Goal: Task Accomplishment & Management: Complete application form

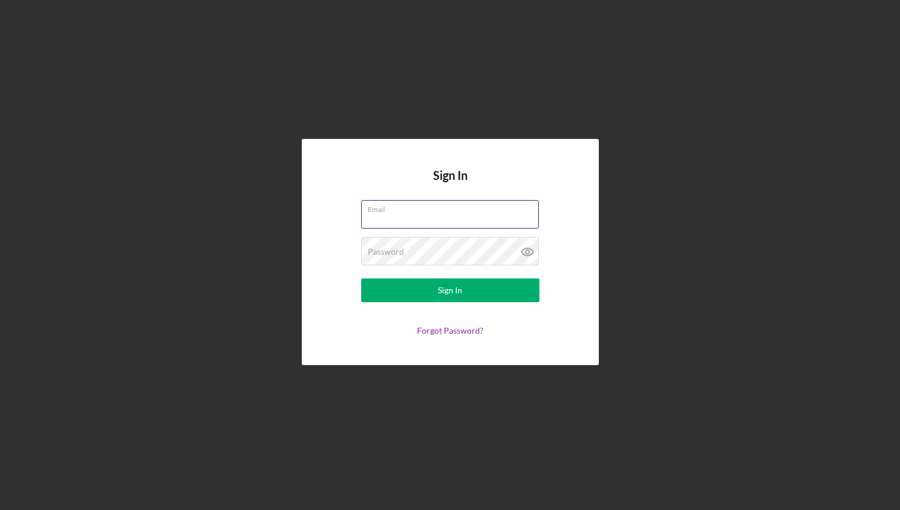
type input "[EMAIL_ADDRESS][DOMAIN_NAME]"
drag, startPoint x: 454, startPoint y: 289, endPoint x: 499, endPoint y: 386, distance: 107.1
click at [454, 289] on div "Sign In" at bounding box center [450, 291] width 24 height 24
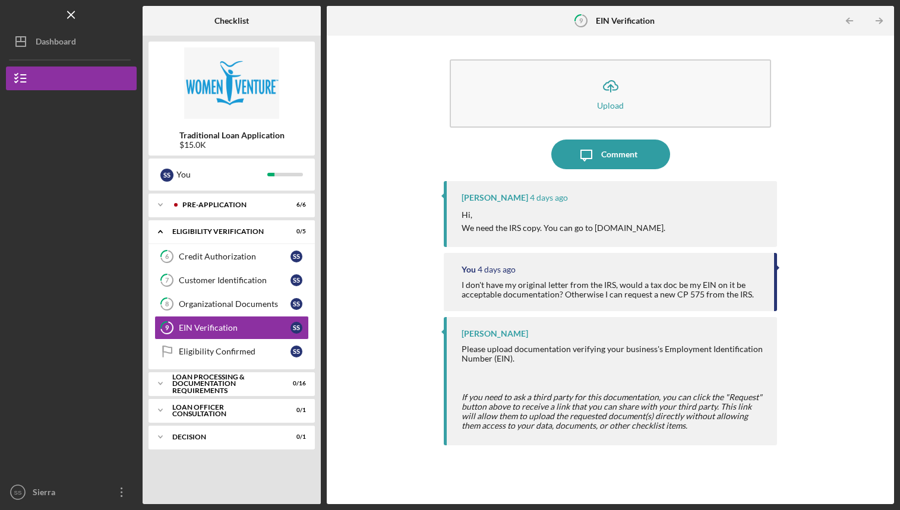
click at [607, 90] on icon "button" at bounding box center [611, 85] width 14 height 9
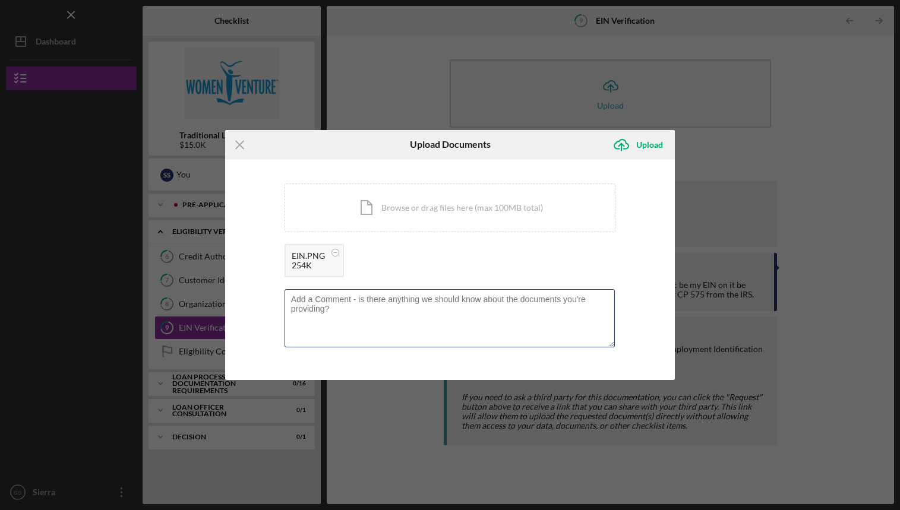
click at [504, 323] on textarea at bounding box center [450, 318] width 331 height 58
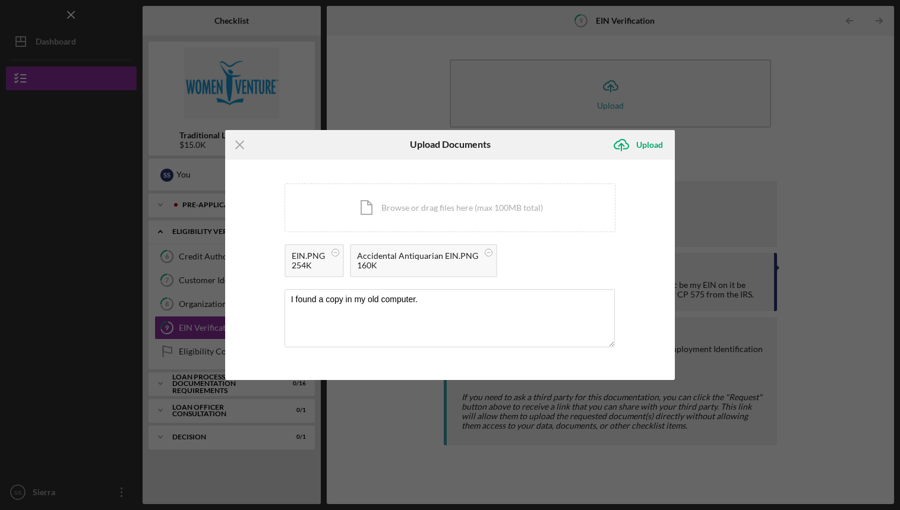
click at [337, 253] on rect at bounding box center [335, 252] width 4 height 1
click at [298, 264] on div "254K" at bounding box center [308, 266] width 33 height 10
click at [335, 252] on rect at bounding box center [335, 252] width 4 height 1
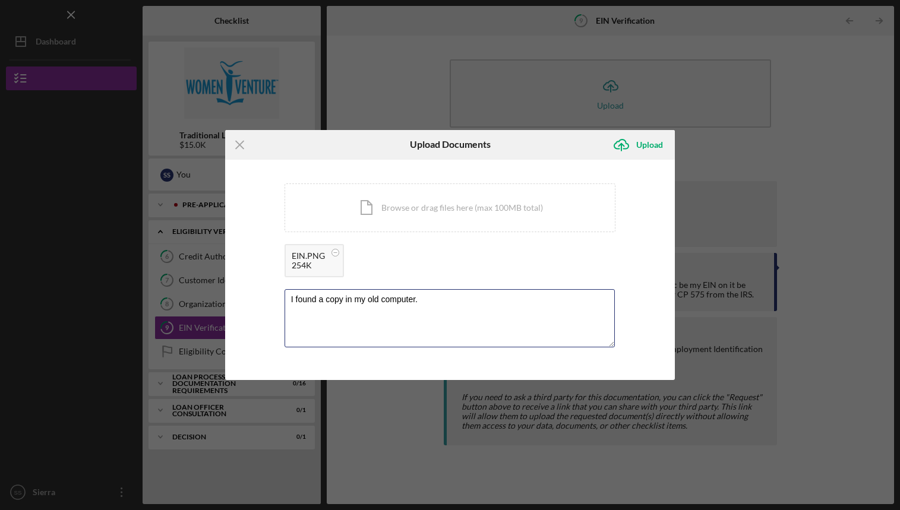
click at [421, 298] on textarea "I found a copy in my old computer." at bounding box center [450, 318] width 331 height 58
type textarea "I found a copy in my old computer."
click at [652, 145] on div "Upload" at bounding box center [649, 145] width 27 height 24
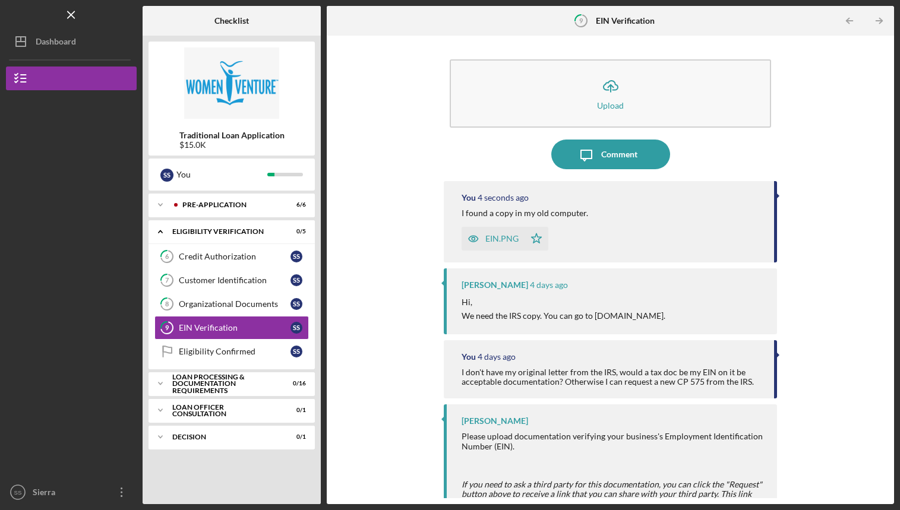
click at [220, 305] on div "Organizational Documents" at bounding box center [235, 304] width 112 height 10
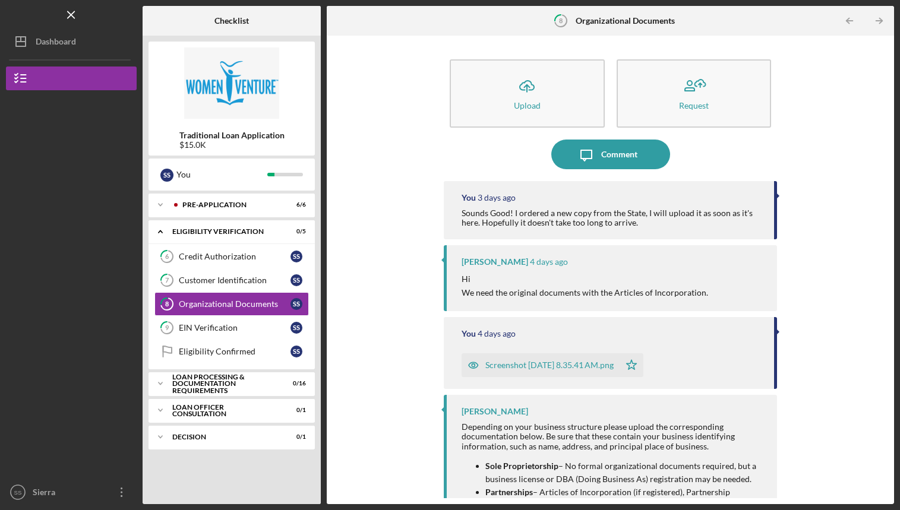
click at [524, 92] on icon "Icon/Upload" at bounding box center [527, 86] width 30 height 30
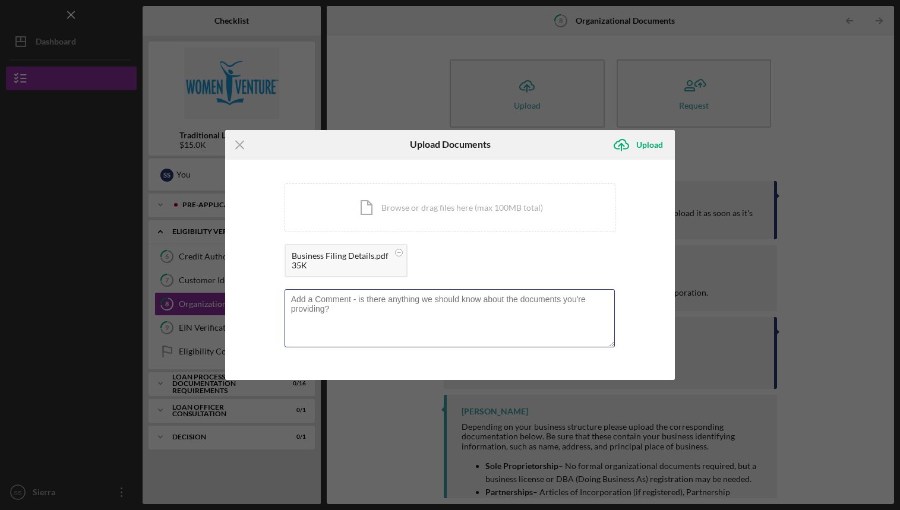
click at [525, 328] on textarea at bounding box center [450, 318] width 331 height 58
drag, startPoint x: 499, startPoint y: 386, endPoint x: 452, endPoint y: 303, distance: 95.5
click at [452, 303] on textarea "I'm not sure if this is the correct paperwork. I have also ordered a copy" at bounding box center [450, 318] width 331 height 58
type textarea "I'm not sure if this is the correct paperwork. It"
click at [809, 173] on div "Icon/Menu Close Upload Documents Icon/Upload Upload You're uploading documents …" at bounding box center [450, 255] width 900 height 510
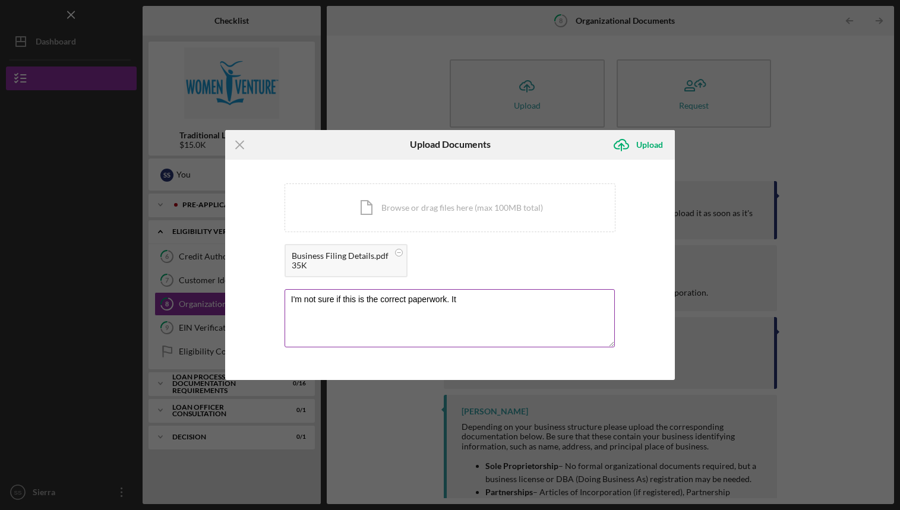
click at [241, 145] on icon "Icon/Menu Close" at bounding box center [240, 145] width 30 height 30
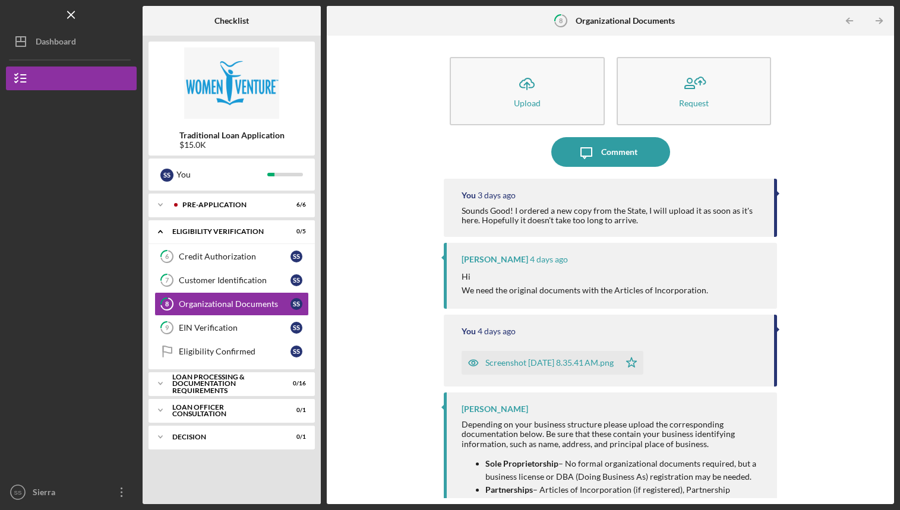
scroll to position [5, 0]
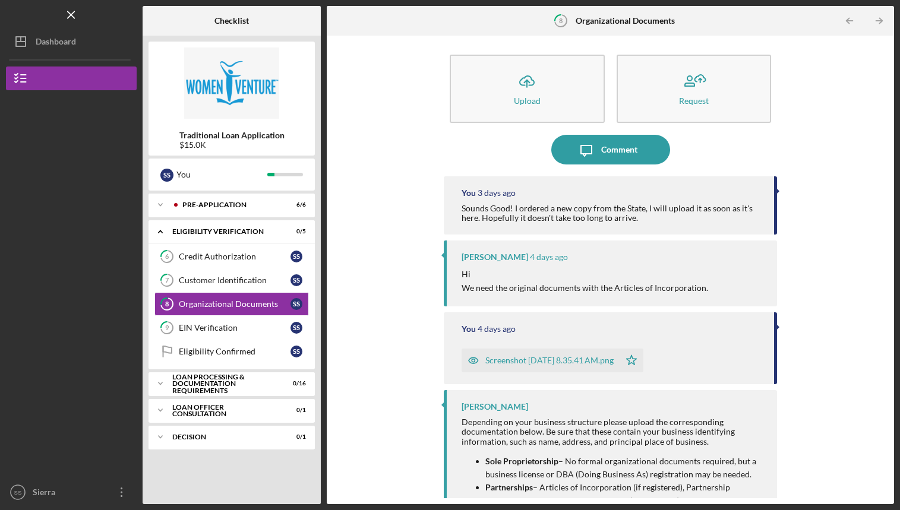
click at [566, 359] on div "Screenshot [DATE] 8.35.41 AM.png" at bounding box center [549, 361] width 128 height 10
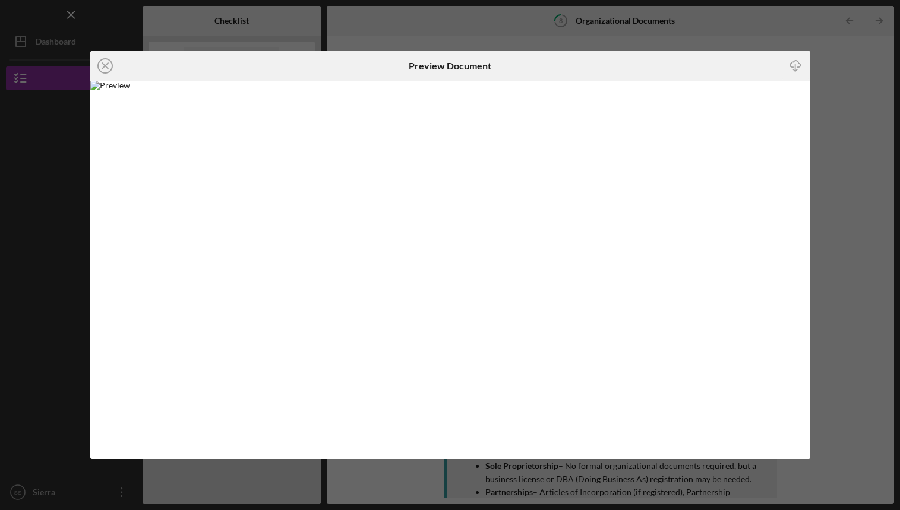
click at [102, 67] on icon "Icon/Close" at bounding box center [105, 66] width 30 height 30
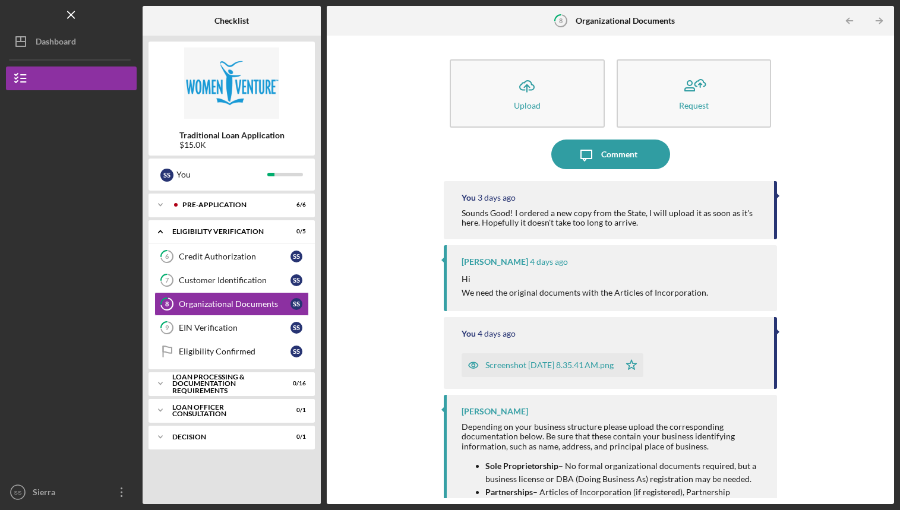
click at [213, 284] on div "Customer Identification" at bounding box center [235, 281] width 112 height 10
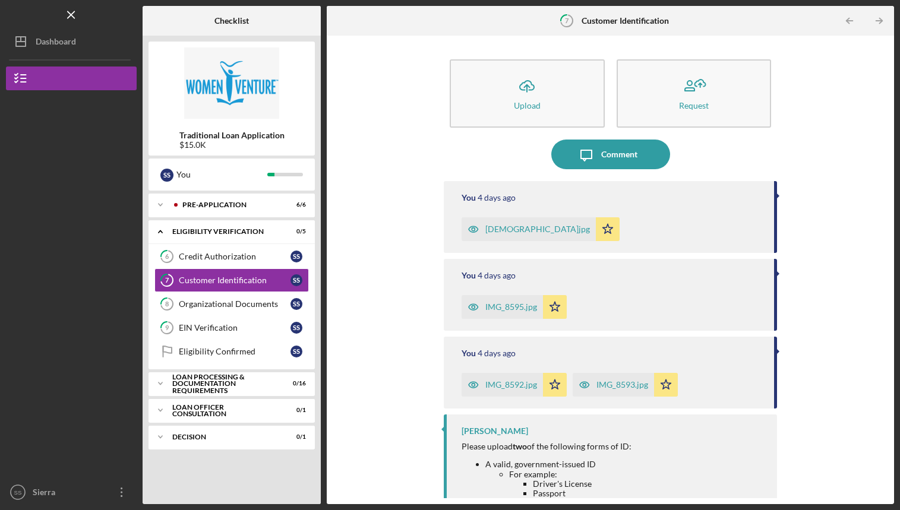
click at [197, 258] on div "Credit Authorization" at bounding box center [235, 257] width 112 height 10
